Goal: Task Accomplishment & Management: Manage account settings

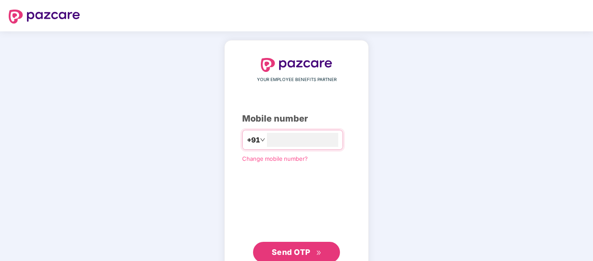
type input "**********"
click at [305, 252] on span "Send OTP" at bounding box center [291, 251] width 39 height 9
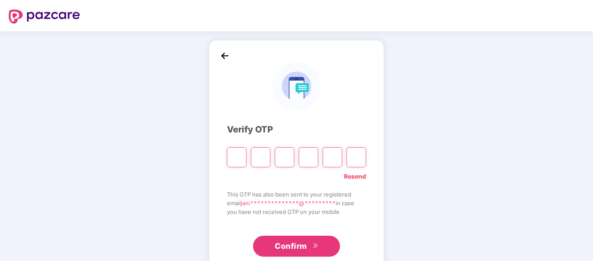
type input "*"
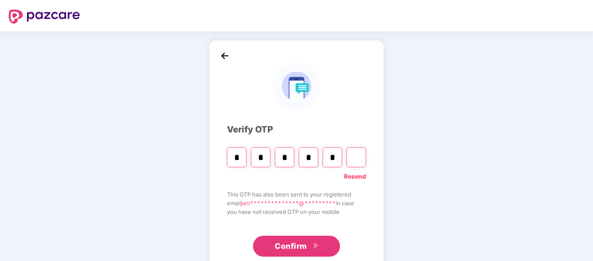
type input "*"
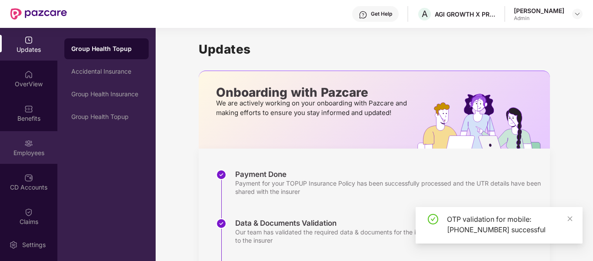
click at [27, 144] on img at bounding box center [28, 143] width 9 height 9
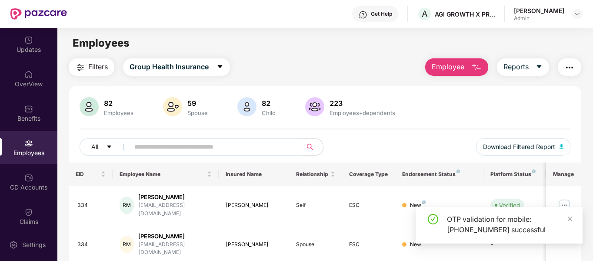
click at [157, 149] on input "text" at bounding box center [212, 146] width 156 height 13
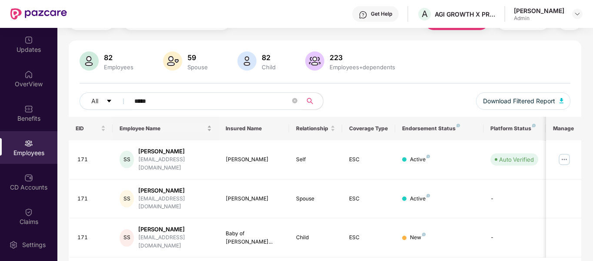
scroll to position [52, 0]
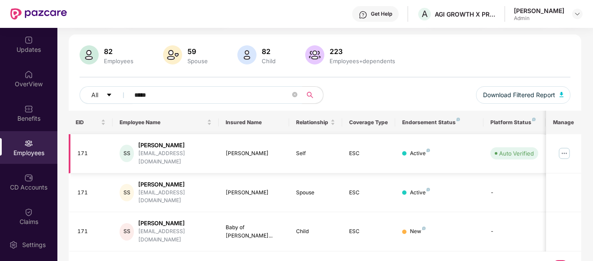
type input "*****"
click at [565, 147] on img at bounding box center [565, 153] width 14 height 14
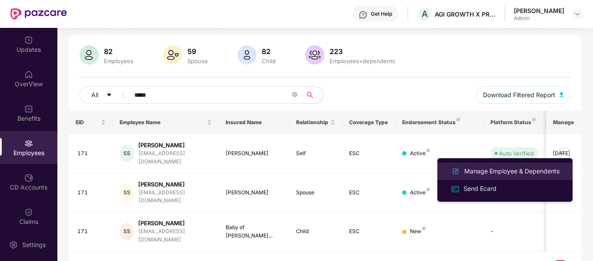
click at [491, 169] on div "Manage Employee & Dependents" at bounding box center [512, 171] width 99 height 10
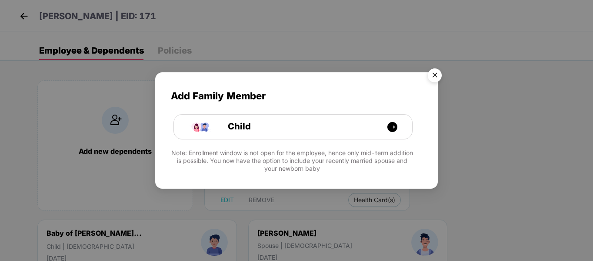
click at [431, 74] on img "Close" at bounding box center [435, 76] width 24 height 24
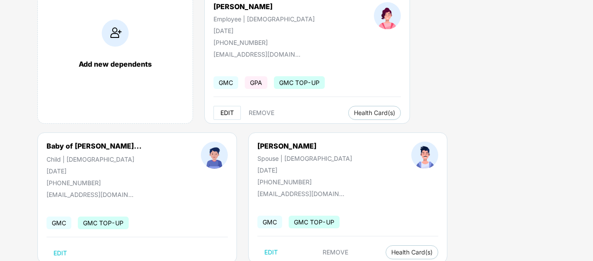
click at [221, 114] on span "EDIT" at bounding box center [227, 112] width 13 height 7
select select "******"
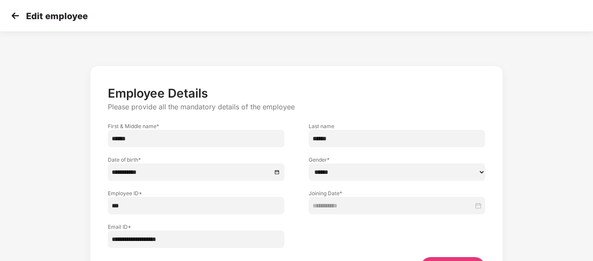
click at [15, 16] on img at bounding box center [15, 15] width 13 height 13
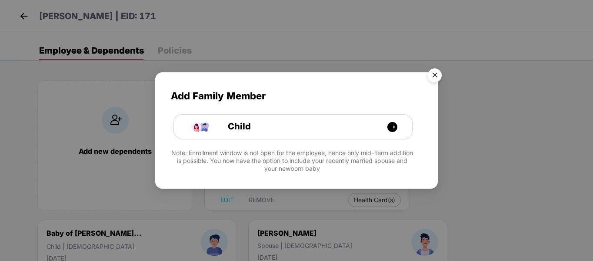
click at [433, 72] on img "Close" at bounding box center [435, 76] width 24 height 24
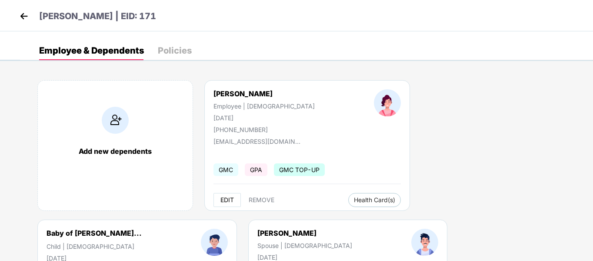
click at [222, 199] on span "EDIT" at bounding box center [227, 199] width 13 height 7
select select "******"
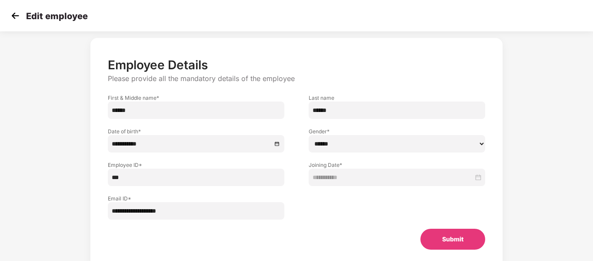
scroll to position [44, 0]
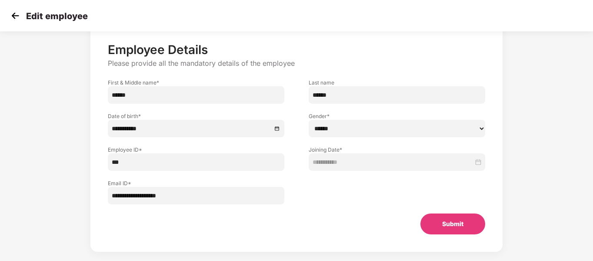
click at [456, 225] on button "Submit" at bounding box center [453, 223] width 65 height 21
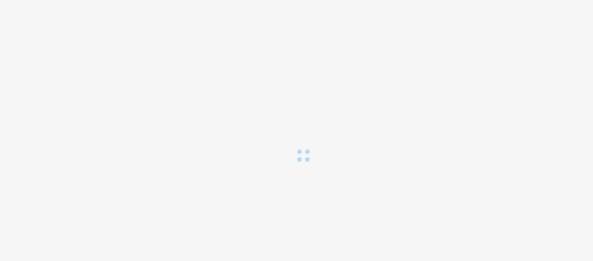
scroll to position [0, 0]
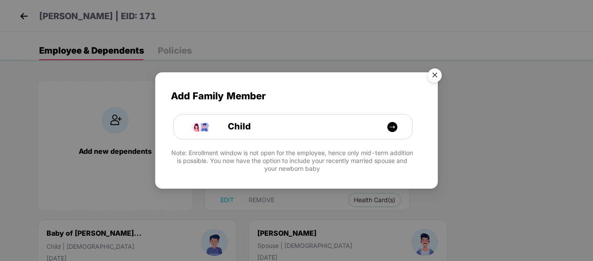
click at [437, 74] on img "Close" at bounding box center [435, 76] width 24 height 24
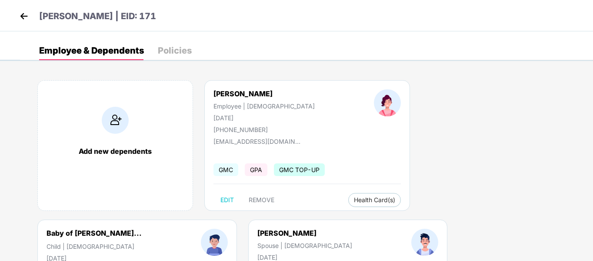
select select "*****"
select select "****"
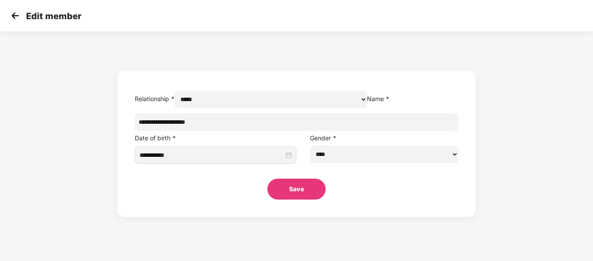
click at [10, 16] on img at bounding box center [15, 15] width 13 height 13
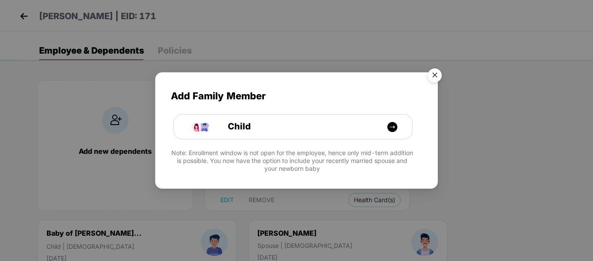
click at [433, 72] on img "Close" at bounding box center [435, 76] width 24 height 24
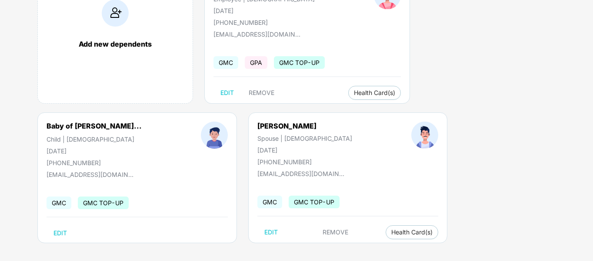
scroll to position [111, 0]
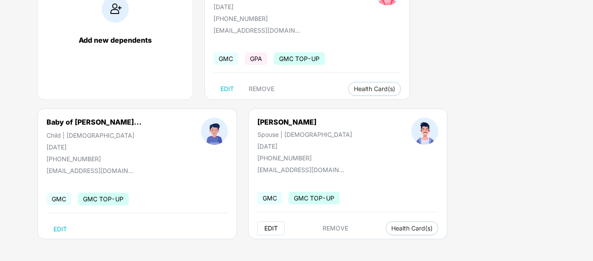
click at [264, 228] on span "EDIT" at bounding box center [270, 227] width 13 height 7
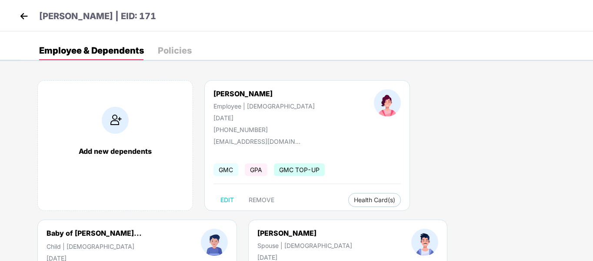
select select "****"
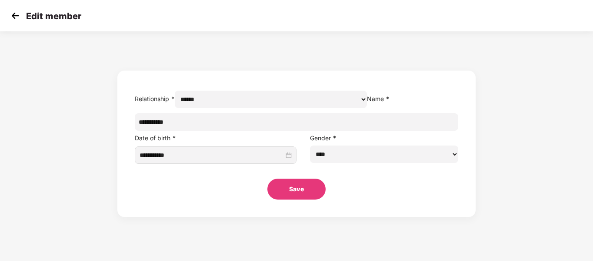
click at [17, 7] on div "Edit member" at bounding box center [296, 15] width 593 height 31
click at [16, 15] on img at bounding box center [15, 15] width 13 height 13
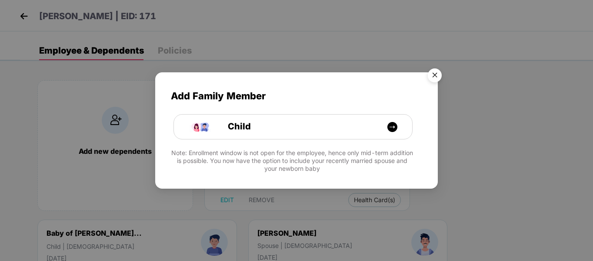
click at [434, 74] on img "Close" at bounding box center [435, 76] width 24 height 24
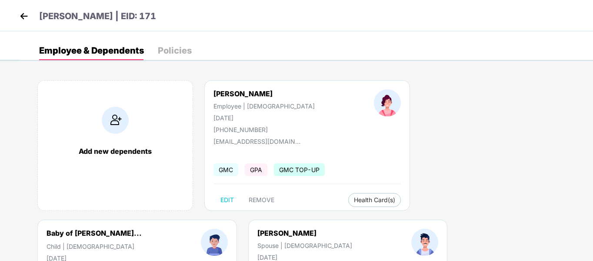
click at [225, 168] on span "GMC" at bounding box center [226, 169] width 25 height 13
click at [175, 47] on div "Policies" at bounding box center [175, 50] width 34 height 9
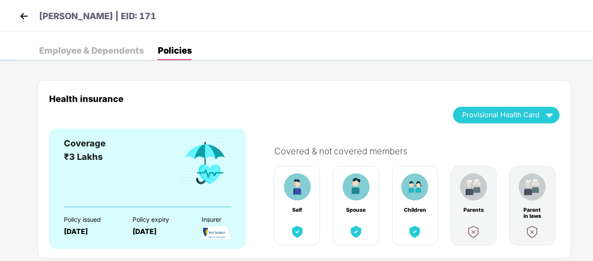
click at [80, 52] on div "Employee & Dependents" at bounding box center [91, 50] width 105 height 9
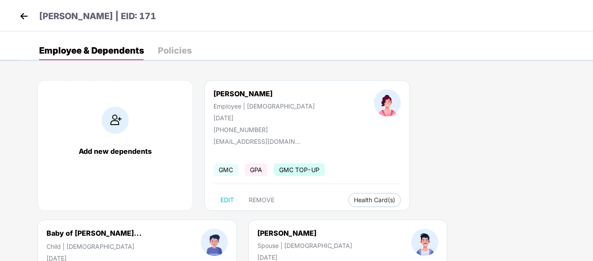
click at [256, 115] on div "[DATE]" at bounding box center [264, 117] width 101 height 7
click at [253, 131] on div "[PHONE_NUMBER]" at bounding box center [264, 129] width 101 height 7
click at [223, 202] on span "EDIT" at bounding box center [227, 199] width 13 height 7
select select "******"
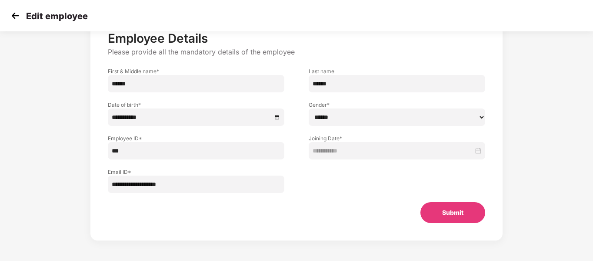
scroll to position [56, 0]
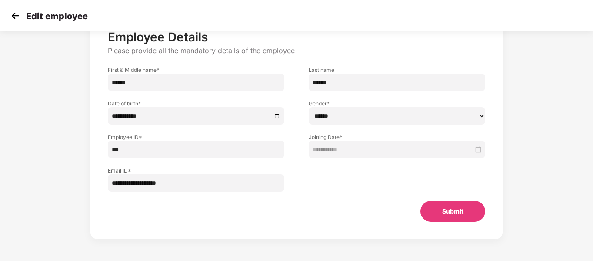
click at [224, 183] on input "**********" at bounding box center [196, 182] width 177 height 17
drag, startPoint x: 224, startPoint y: 182, endPoint x: 88, endPoint y: 182, distance: 135.7
click at [88, 182] on div "**********" at bounding box center [297, 133] width 495 height 255
click at [201, 187] on input "**********" at bounding box center [196, 182] width 177 height 17
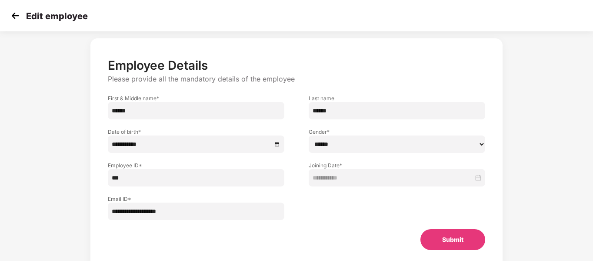
scroll to position [13, 0]
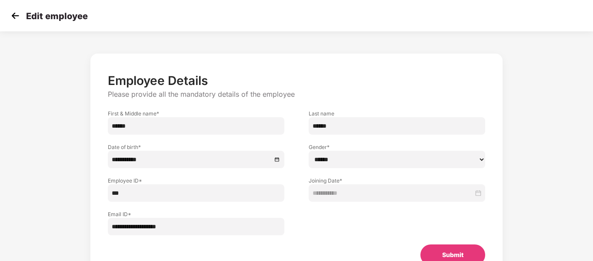
click at [9, 13] on img at bounding box center [15, 15] width 13 height 13
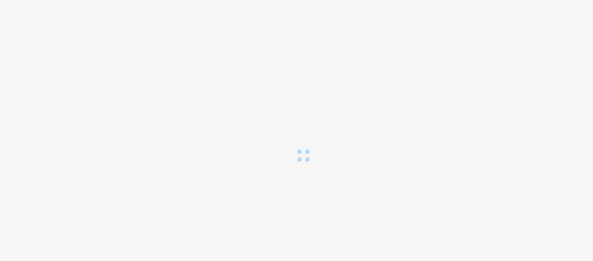
scroll to position [0, 0]
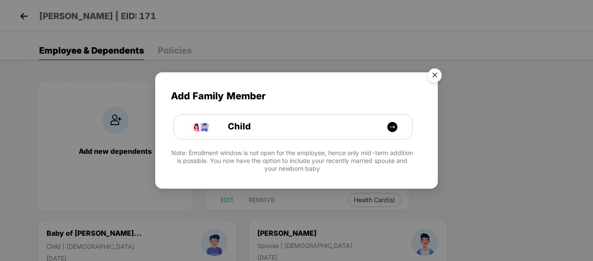
click at [435, 82] on img "Close" at bounding box center [435, 76] width 24 height 24
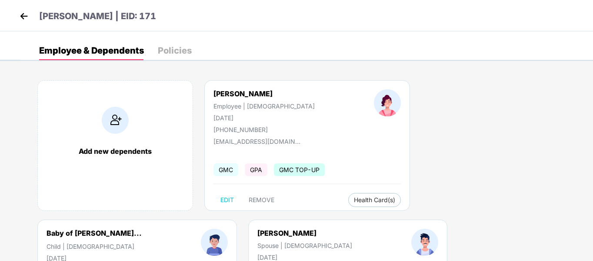
click at [20, 16] on img at bounding box center [23, 16] width 13 height 13
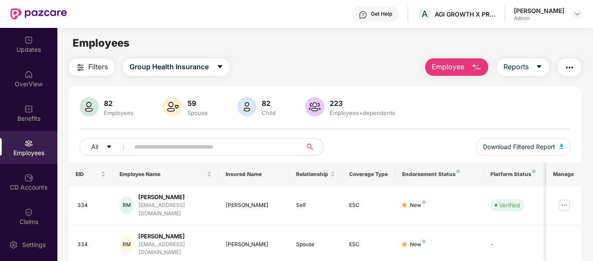
click at [580, 62] on button "button" at bounding box center [569, 66] width 23 height 17
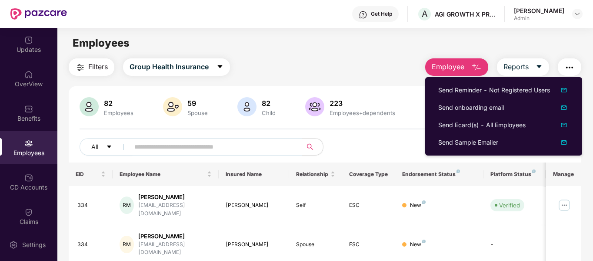
click at [476, 65] on img "button" at bounding box center [477, 67] width 10 height 10
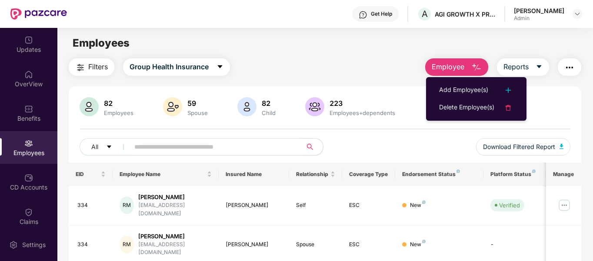
click at [569, 66] on img "button" at bounding box center [570, 67] width 10 height 10
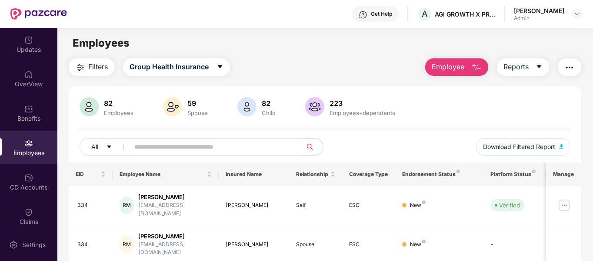
click at [308, 58] on div "Filters Group Health Insurance Employee Reports" at bounding box center [325, 66] width 513 height 17
click at [221, 67] on icon "caret-down" at bounding box center [220, 66] width 5 height 3
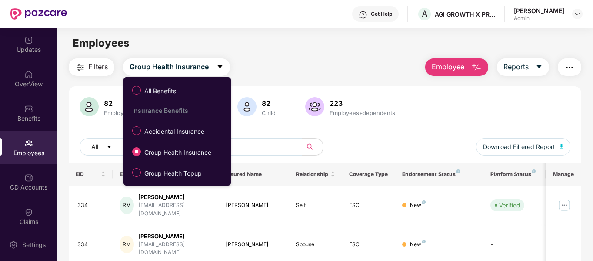
click at [254, 47] on div "Employees" at bounding box center [324, 43] width 535 height 17
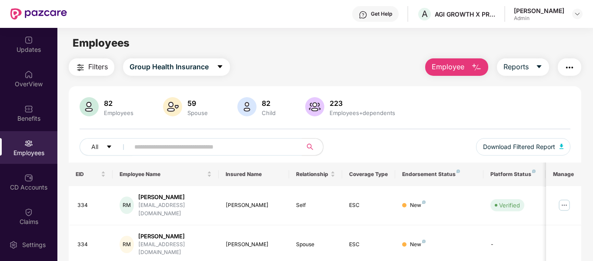
click at [107, 64] on span "Filters" at bounding box center [98, 66] width 20 height 11
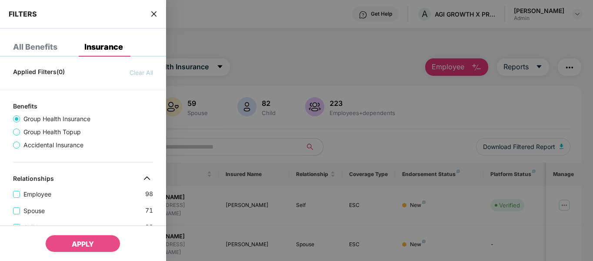
click at [157, 14] on icon "close" at bounding box center [154, 13] width 7 height 7
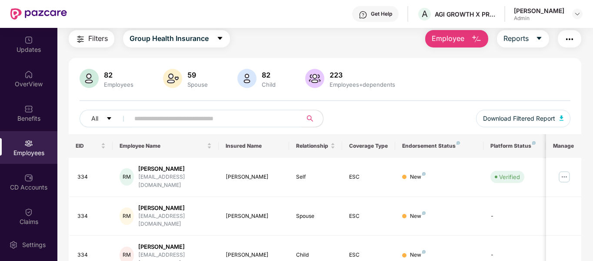
scroll to position [44, 0]
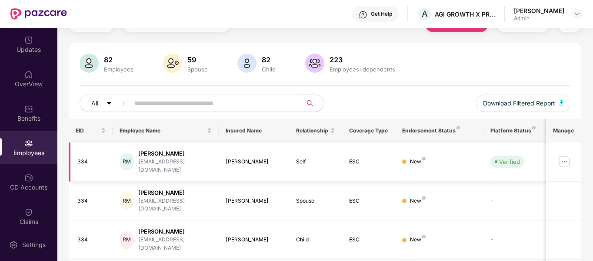
click at [152, 157] on div "[PERSON_NAME]" at bounding box center [175, 153] width 74 height 8
click at [83, 157] on div "334" at bounding box center [91, 161] width 29 height 8
click at [127, 154] on div "RM" at bounding box center [127, 161] width 14 height 17
click at [164, 155] on div "[PERSON_NAME]" at bounding box center [175, 153] width 74 height 8
click at [164, 161] on div "[EMAIL_ADDRESS][DOMAIN_NAME]" at bounding box center [175, 165] width 74 height 17
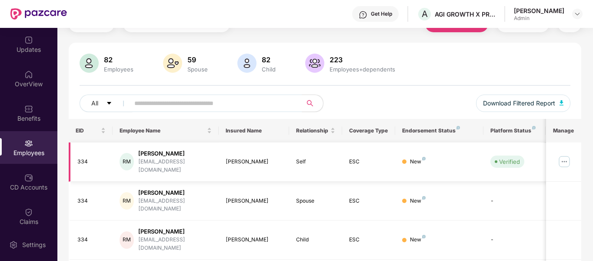
click at [235, 157] on div "[PERSON_NAME]" at bounding box center [254, 161] width 57 height 8
click at [240, 157] on div "[PERSON_NAME]" at bounding box center [254, 161] width 57 height 8
click at [426, 157] on div "New" at bounding box center [439, 161] width 74 height 8
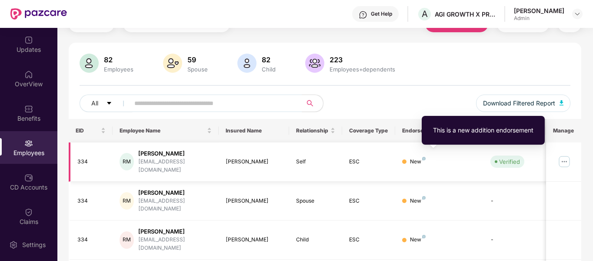
click at [425, 157] on img at bounding box center [423, 158] width 3 height 3
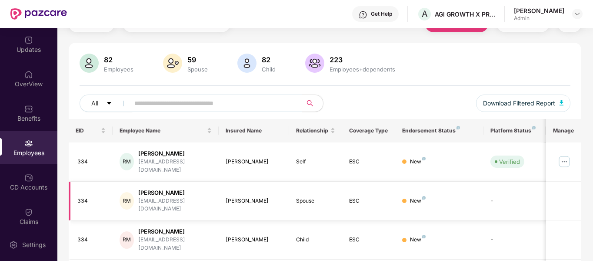
click at [423, 196] on img at bounding box center [423, 197] width 3 height 3
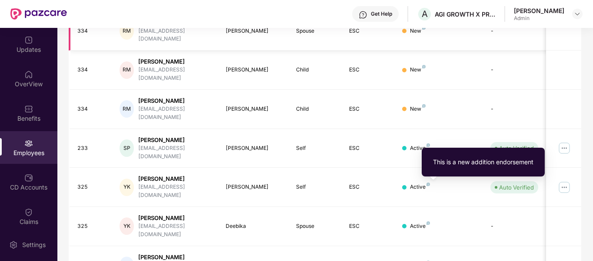
scroll to position [261, 0]
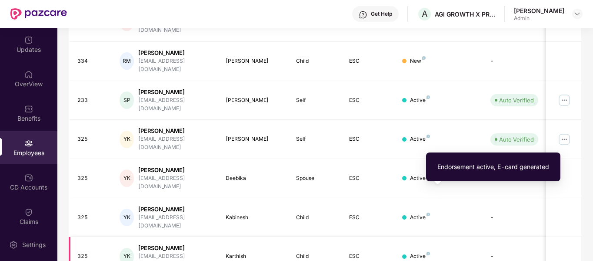
click at [428, 251] on img at bounding box center [428, 252] width 3 height 3
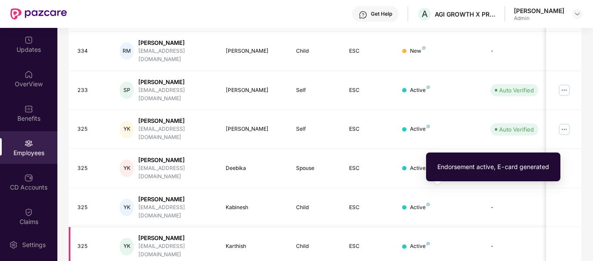
scroll to position [274, 0]
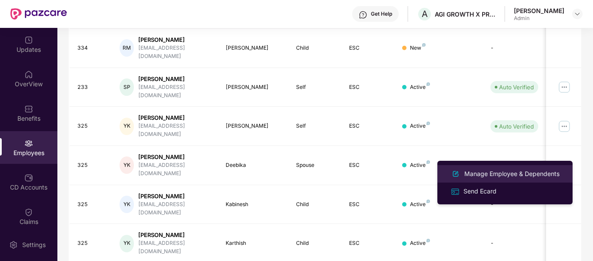
click at [518, 177] on div "Manage Employee & Dependents" at bounding box center [512, 174] width 99 height 10
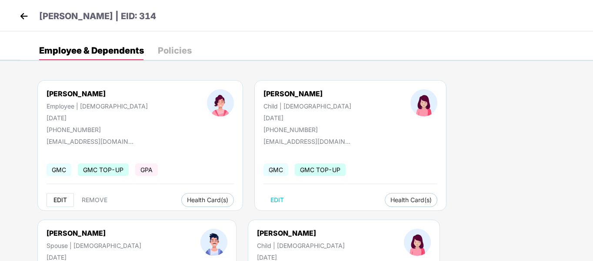
click at [65, 197] on span "EDIT" at bounding box center [60, 199] width 13 height 7
select select "******"
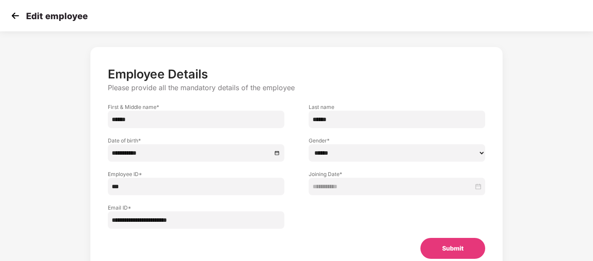
scroll to position [0, 0]
